Goal: Entertainment & Leisure: Consume media (video, audio)

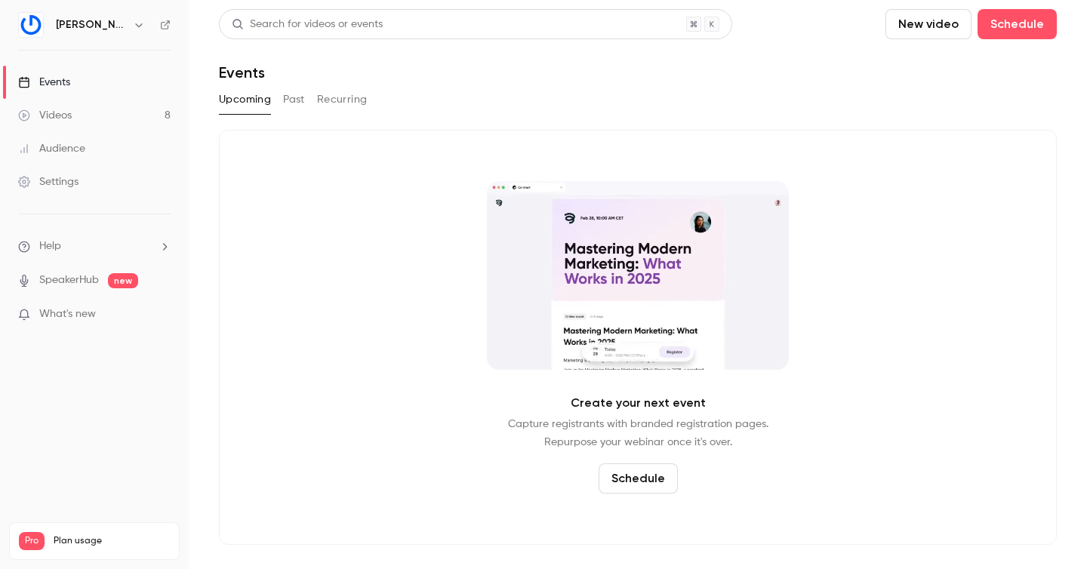
click at [74, 123] on link "Videos 8" at bounding box center [94, 115] width 189 height 33
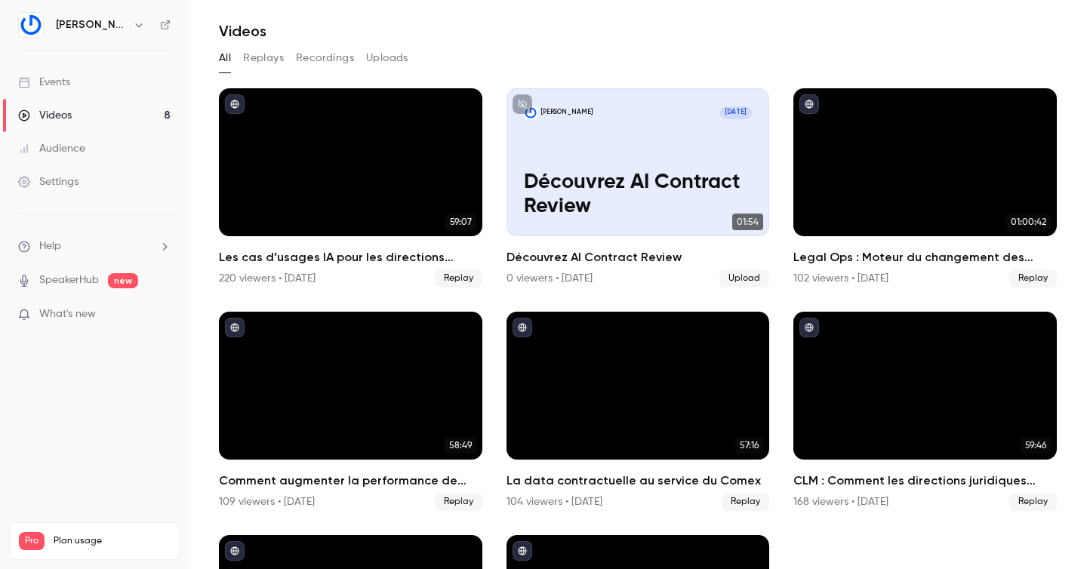
scroll to position [9, 0]
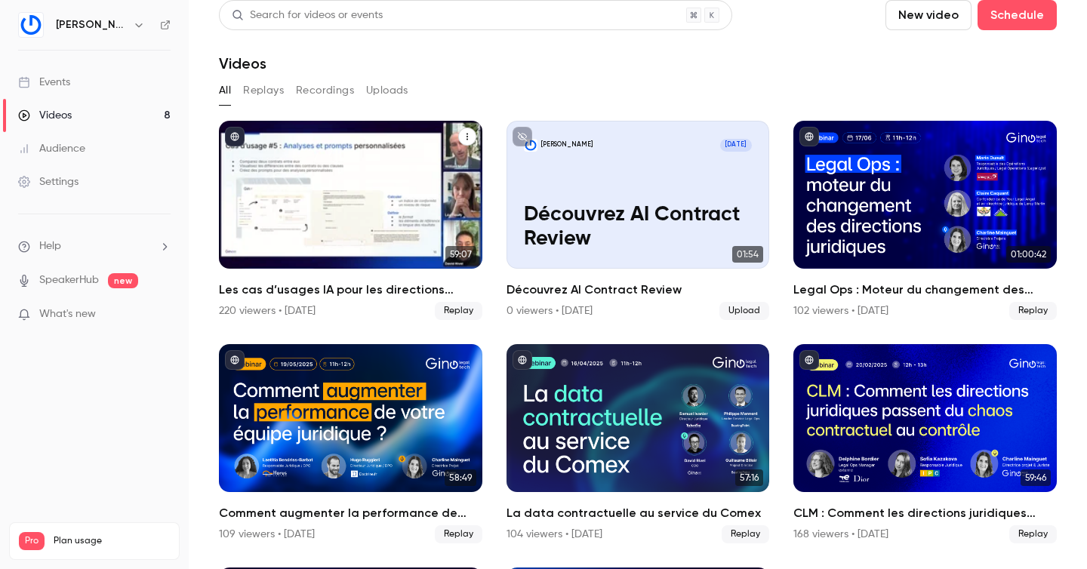
click at [451, 143] on div "Les cas d’usages IA pour les directions juridiques" at bounding box center [350, 195] width 263 height 148
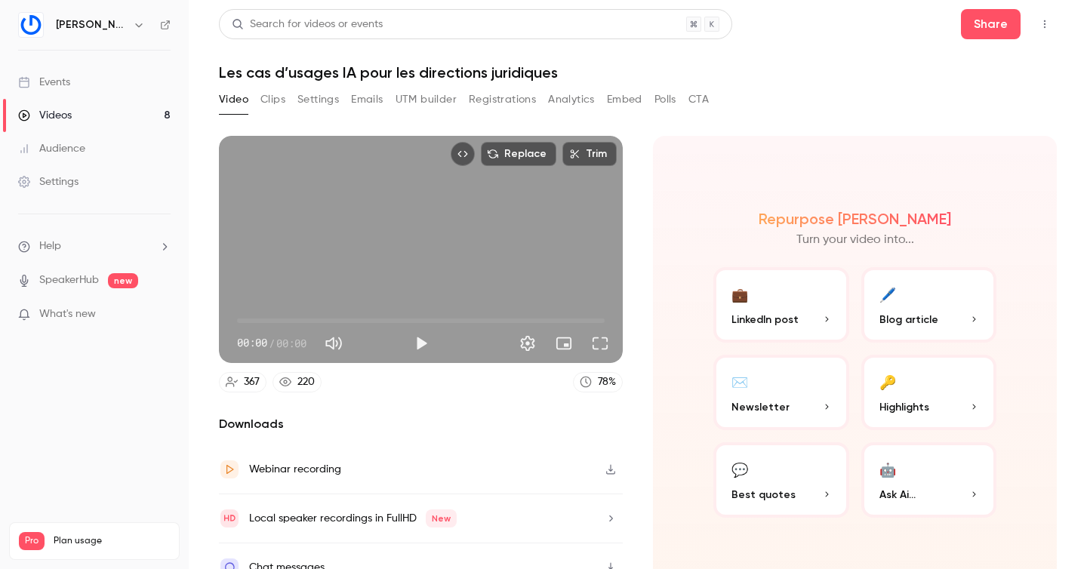
scroll to position [23, 0]
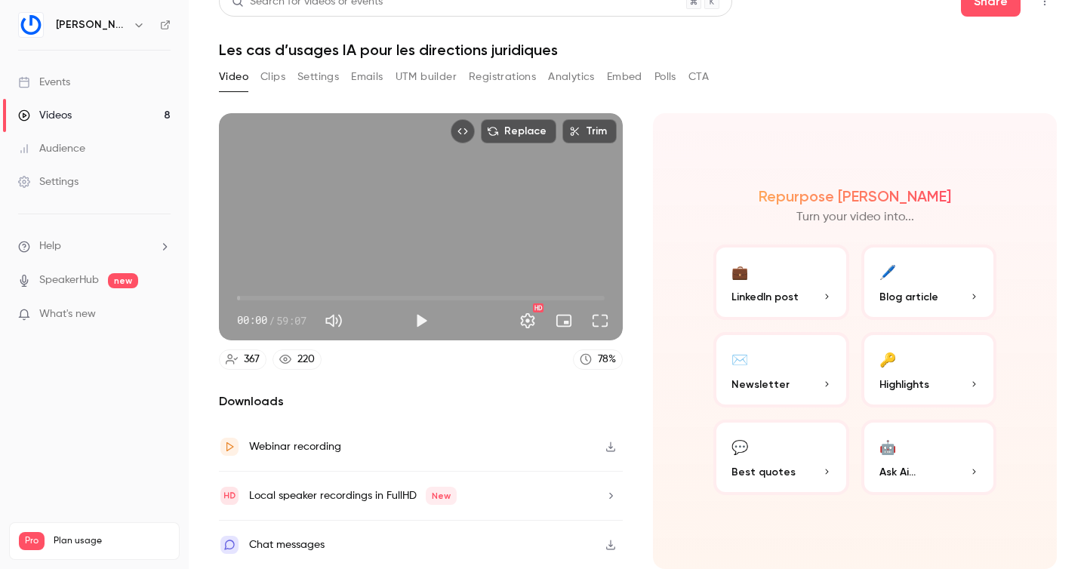
click at [949, 289] on p "Blog article" at bounding box center [929, 297] width 100 height 16
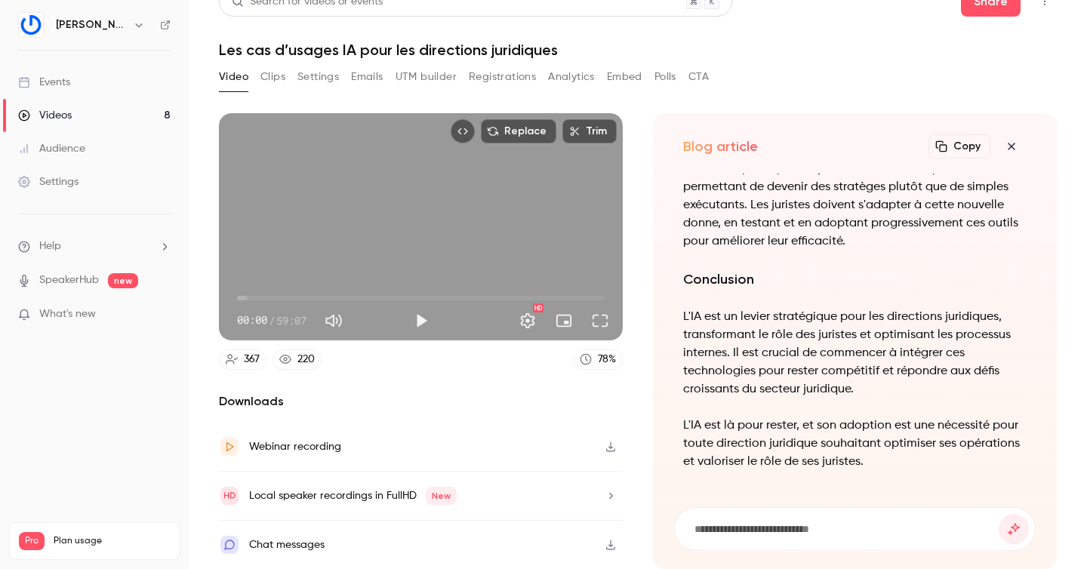
click at [956, 142] on button "Copy" at bounding box center [959, 146] width 62 height 24
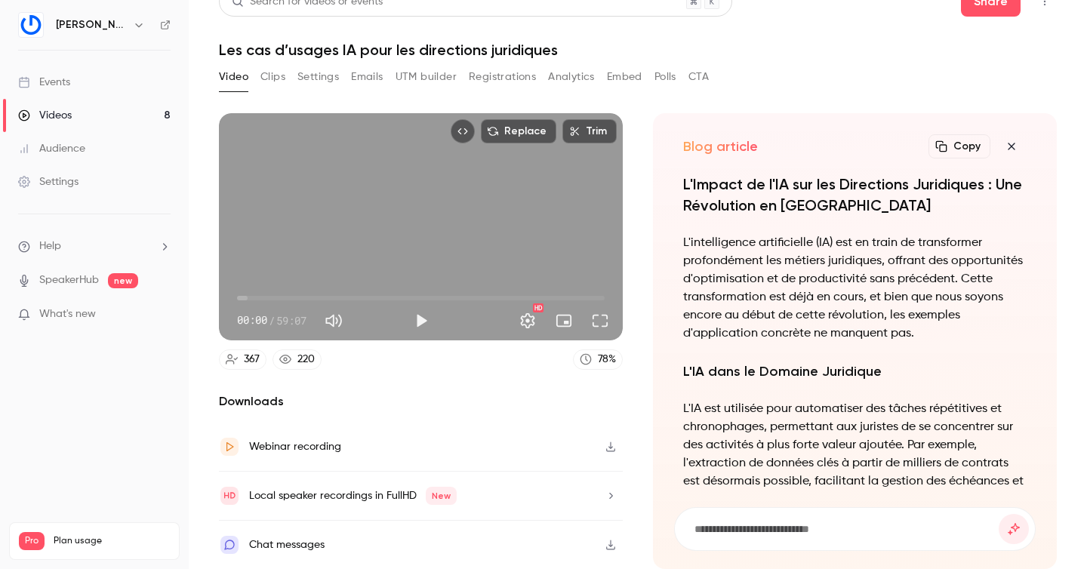
scroll to position [-648, 0]
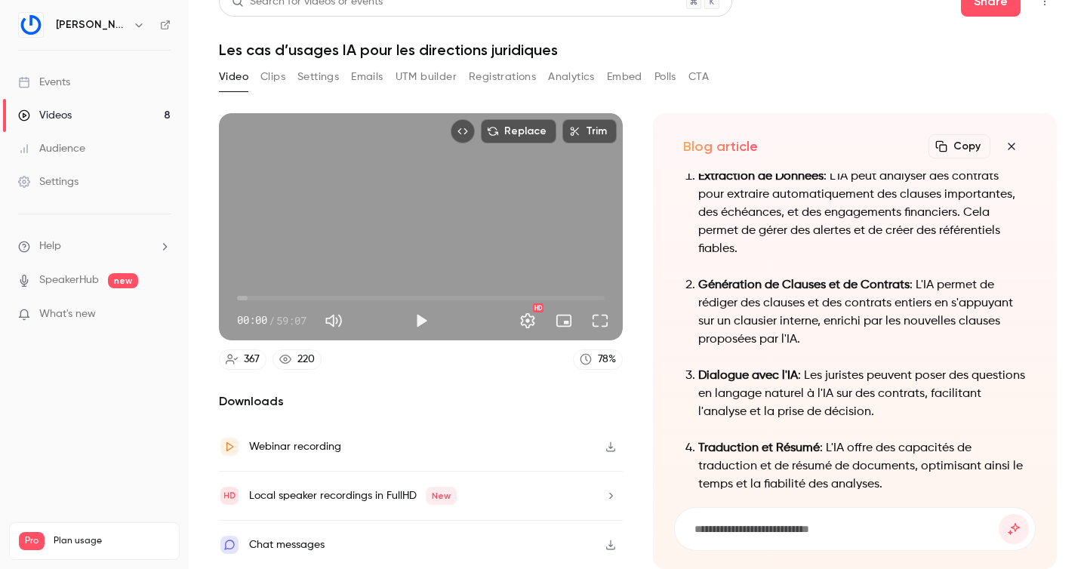
click at [1017, 146] on icon "button" at bounding box center [1011, 146] width 18 height 12
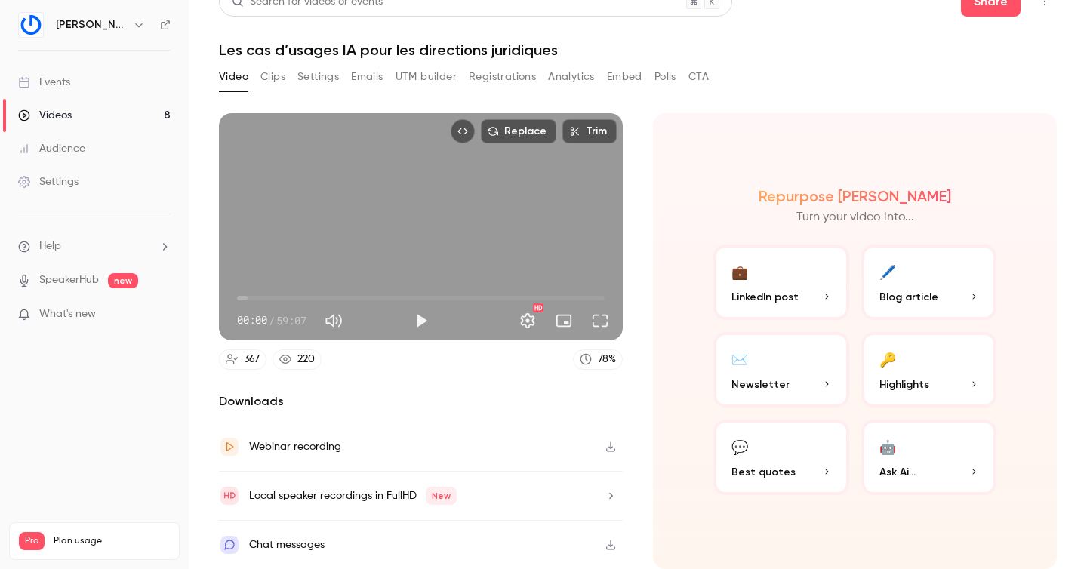
click at [921, 389] on span "Highlights" at bounding box center [904, 385] width 50 height 16
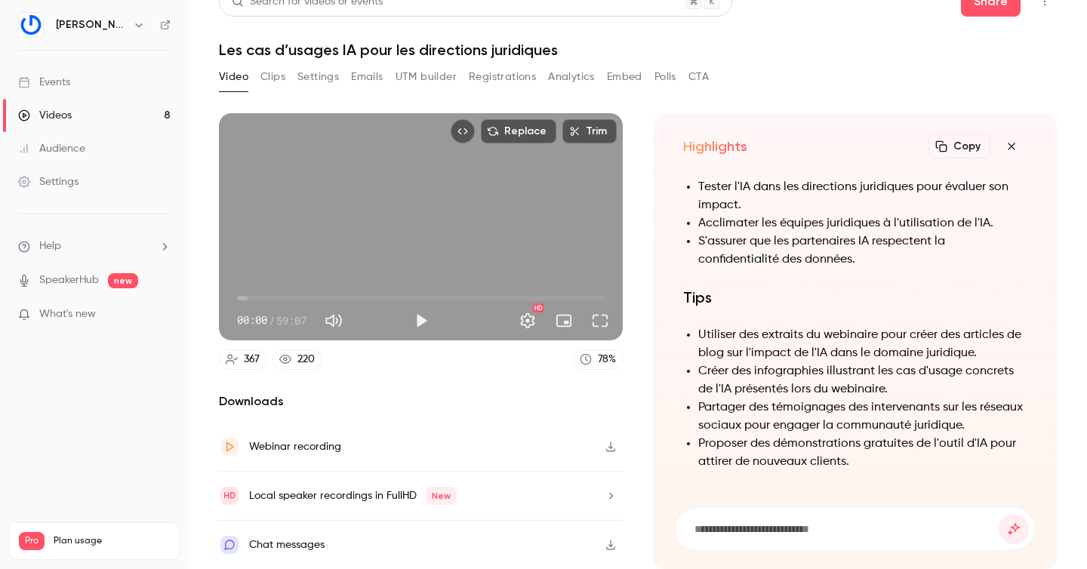
scroll to position [-209, 0]
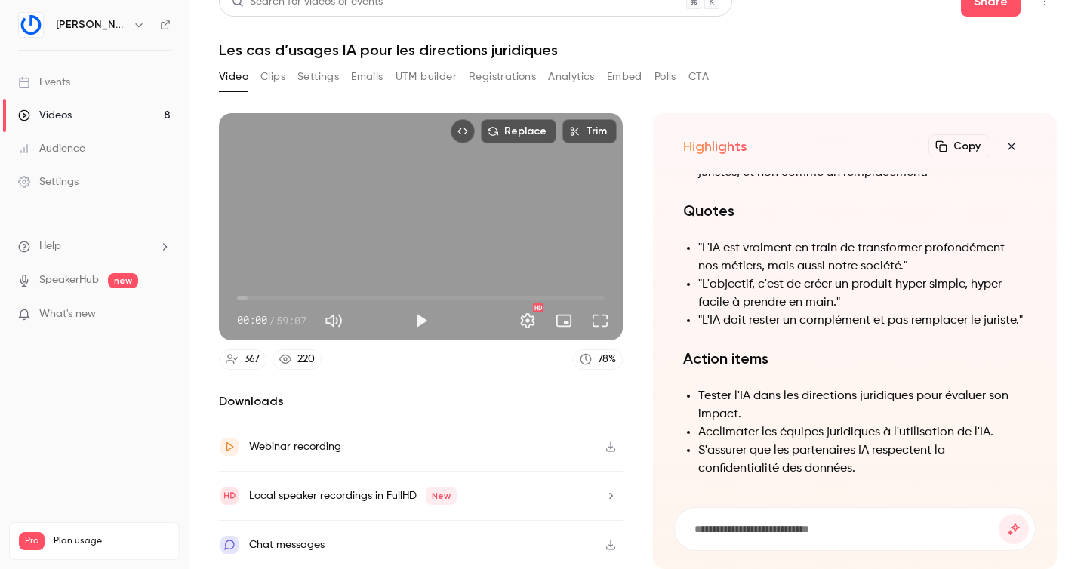
click at [954, 159] on div "Copy" at bounding box center [977, 146] width 98 height 30
click at [953, 149] on button "Copy" at bounding box center [959, 146] width 62 height 24
